Goal: Task Accomplishment & Management: Manage account settings

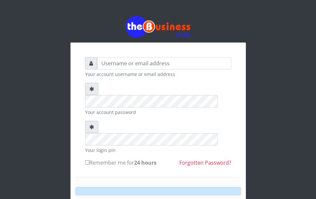
click at [100, 147] on small "Your login pin" at bounding box center [158, 150] width 146 height 7
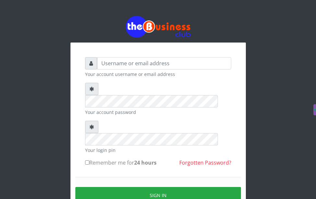
click at [103, 147] on small "Your login pin" at bounding box center [158, 150] width 146 height 7
click at [89, 121] on div at bounding box center [91, 127] width 13 height 12
click at [92, 124] on icon at bounding box center [91, 126] width 5 height 5
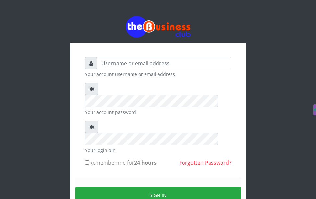
click at [92, 124] on icon at bounding box center [91, 126] width 5 height 5
drag, startPoint x: 102, startPoint y: 106, endPoint x: 267, endPoint y: 111, distance: 164.7
click at [267, 111] on div "Your account username or email address Your account password Your login pin Rem…" at bounding box center [158, 128] width 234 height 256
drag, startPoint x: 133, startPoint y: 122, endPoint x: 24, endPoint y: 136, distance: 110.0
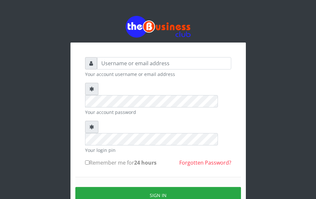
click at [22, 137] on div "Your account username or email address Your account password Your login pin Rem…" at bounding box center [158, 128] width 316 height 256
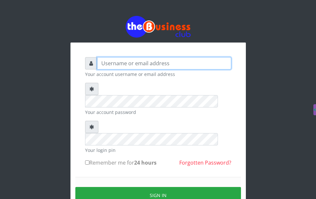
click at [130, 62] on input "text" at bounding box center [164, 63] width 134 height 12
type input "annitauwakwe"
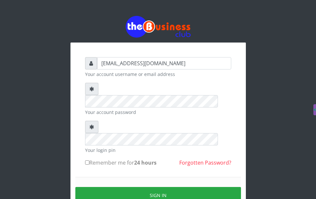
type input "[EMAIL_ADDRESS][DOMAIN_NAME]"
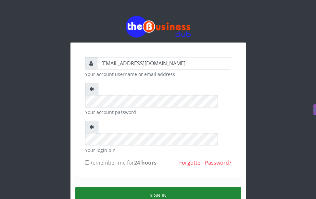
click at [144, 187] on button "Sign in" at bounding box center [158, 195] width 166 height 17
